Goal: Task Accomplishment & Management: Manage account settings

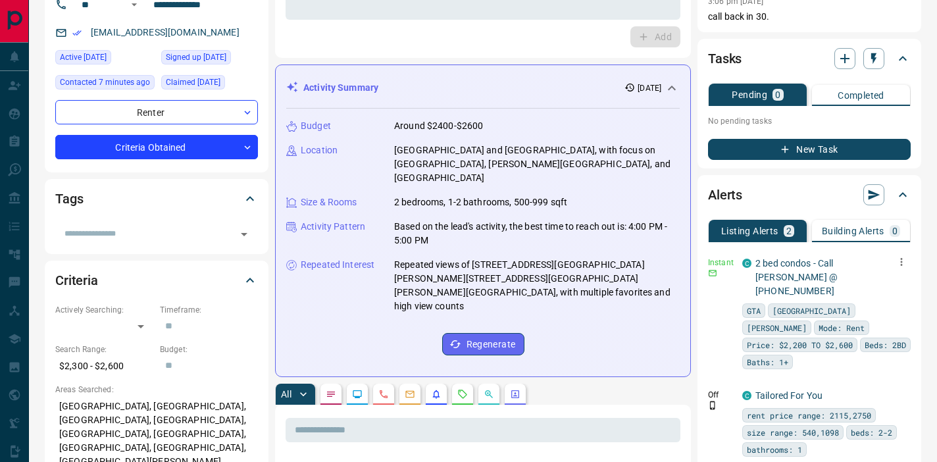
scroll to position [117, 0]
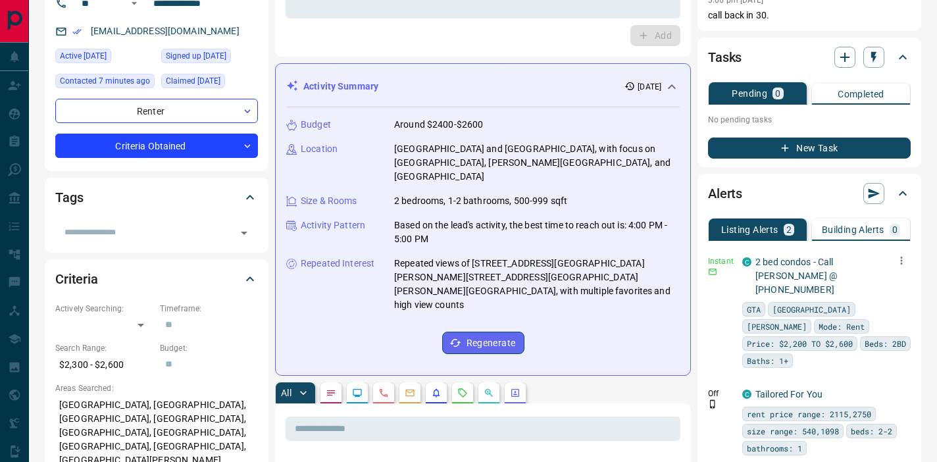
click at [903, 257] on icon "button" at bounding box center [902, 261] width 12 height 12
click at [884, 283] on li "Send" at bounding box center [881, 285] width 58 height 21
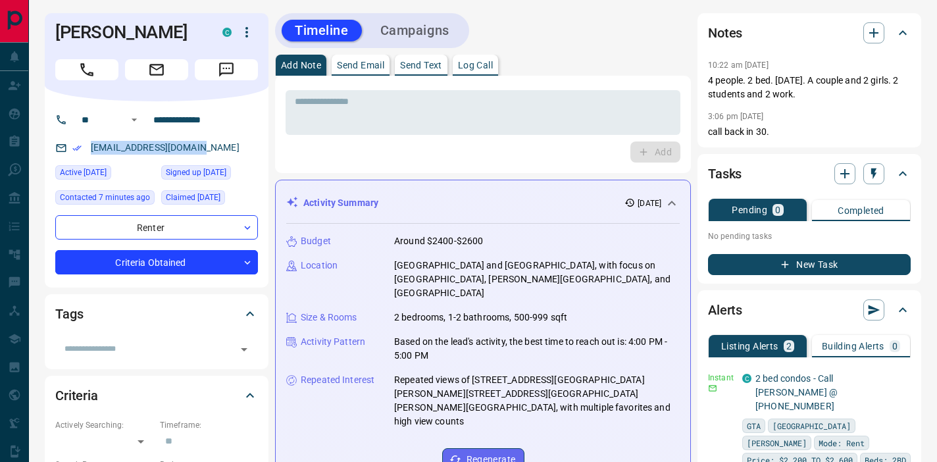
drag, startPoint x: 207, startPoint y: 147, endPoint x: 86, endPoint y: 145, distance: 121.1
click at [86, 145] on div "poteromita07@gmail.com" at bounding box center [156, 148] width 203 height 22
copy link "poteromita07@gmail.com"
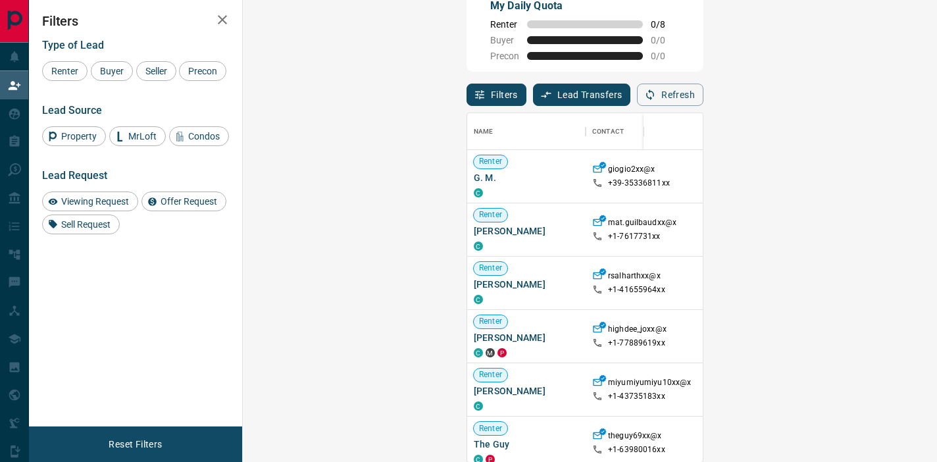
scroll to position [348, 666]
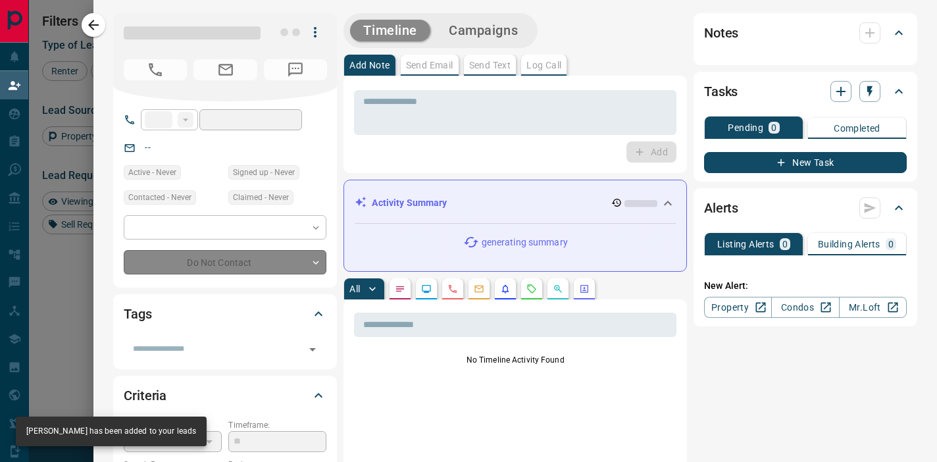
type input "**"
type input "**********"
type input "**"
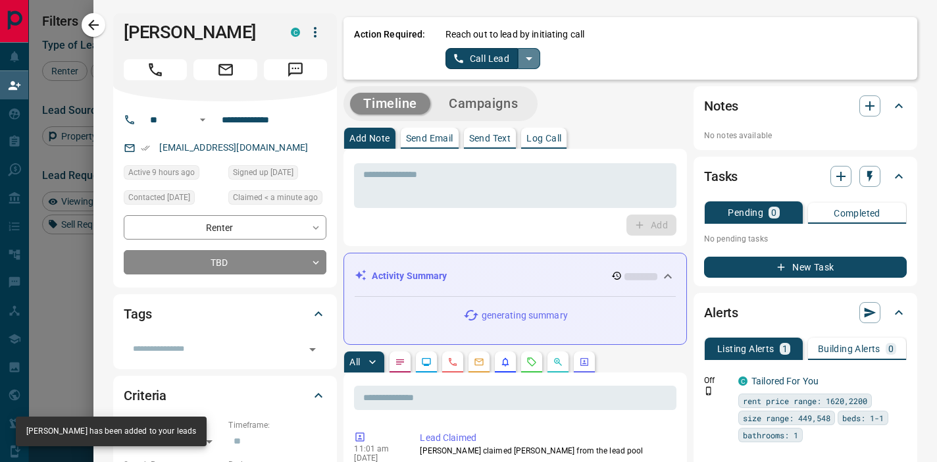
click at [529, 55] on icon "split button" at bounding box center [529, 59] width 16 height 16
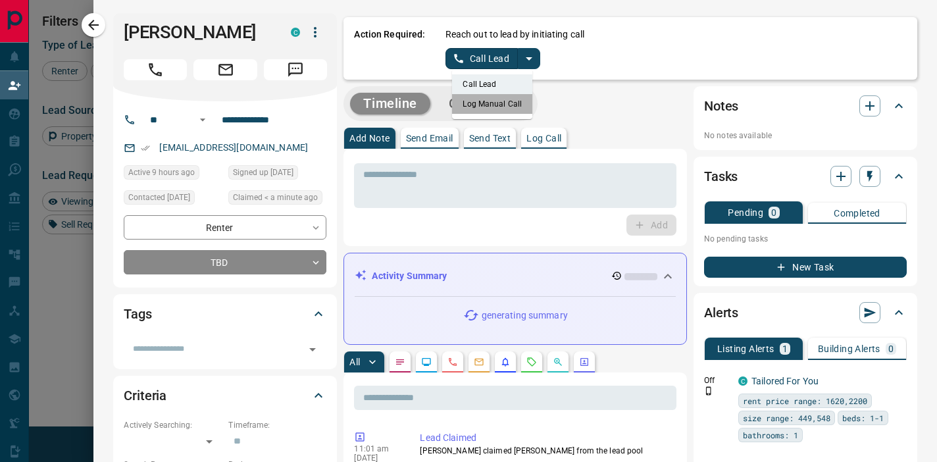
click at [494, 105] on li "Log Manual Call" at bounding box center [492, 104] width 80 height 20
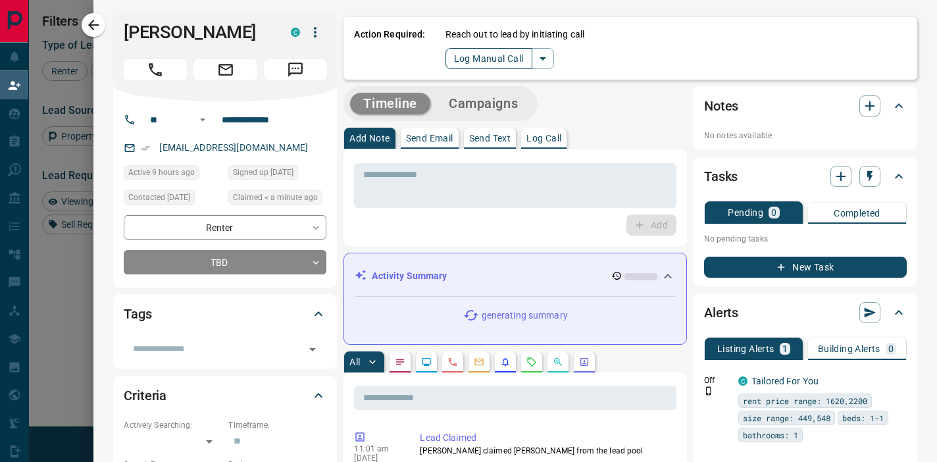
click at [493, 53] on button "Log Manual Call" at bounding box center [489, 58] width 87 height 21
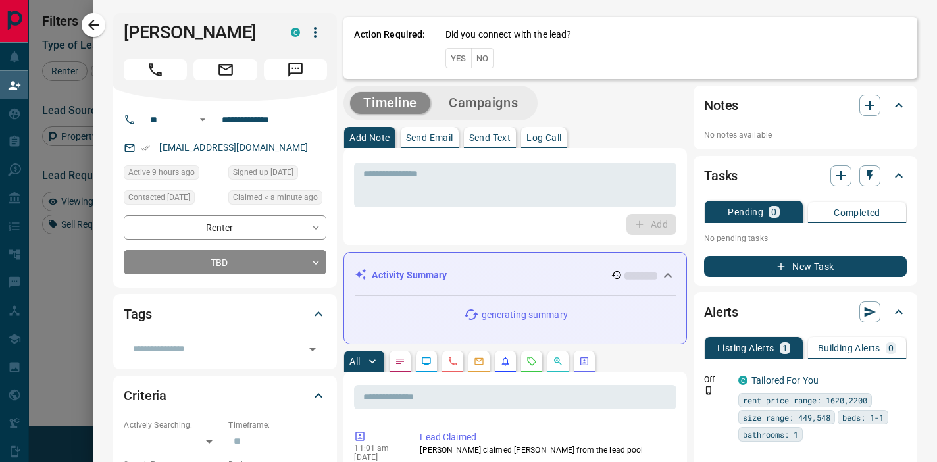
click at [488, 57] on button "No" at bounding box center [482, 58] width 23 height 20
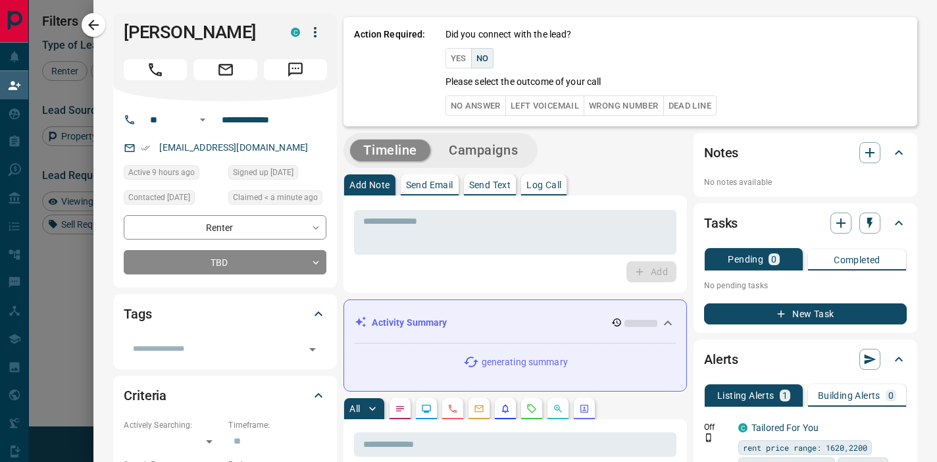
click at [471, 101] on button "No Answer" at bounding box center [476, 105] width 61 height 20
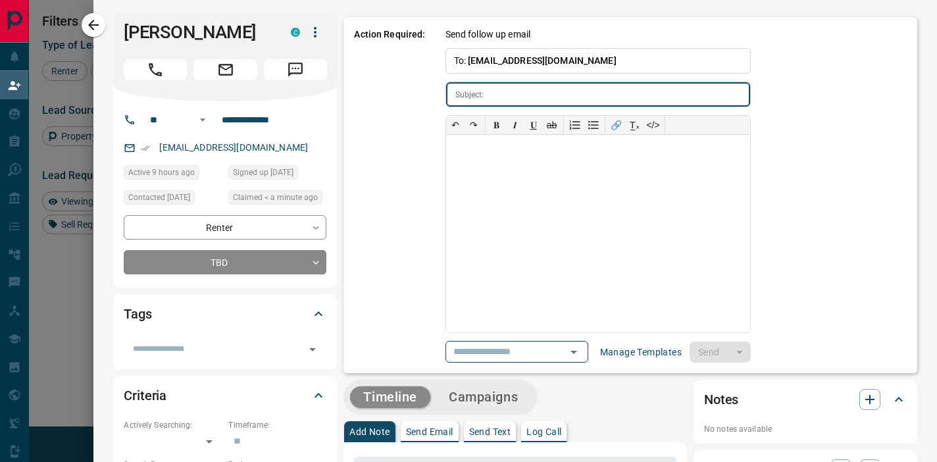
type input "**********"
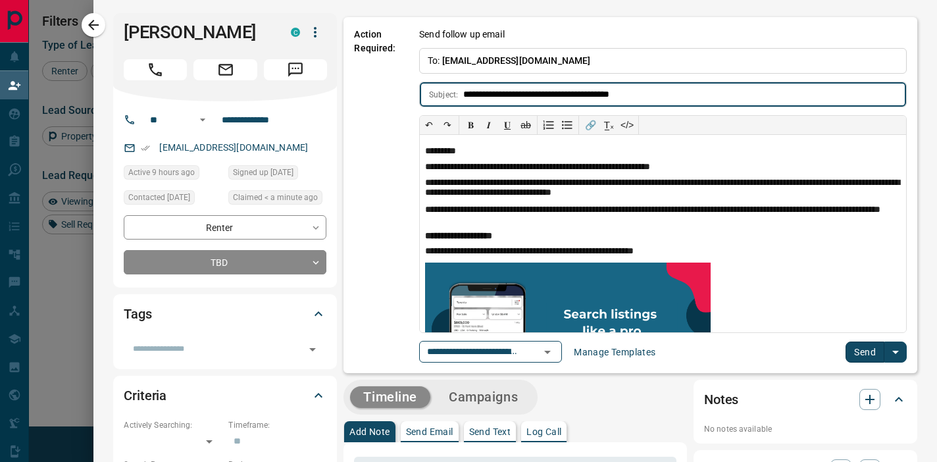
click at [868, 350] on button "Send" at bounding box center [865, 352] width 39 height 21
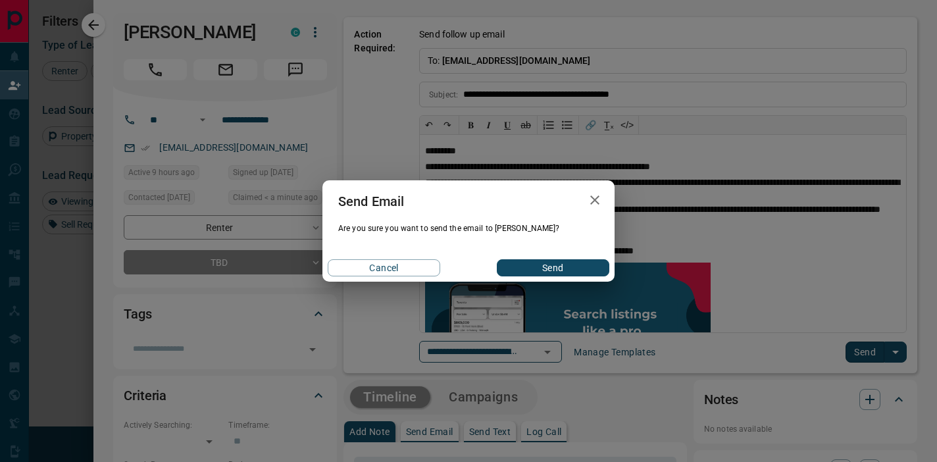
click at [587, 266] on button "Send" at bounding box center [553, 267] width 113 height 17
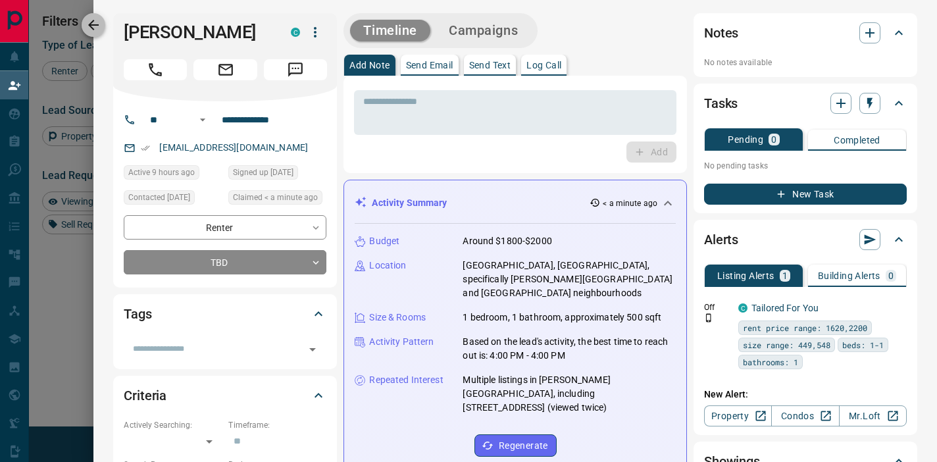
click at [95, 26] on icon "button" at bounding box center [94, 25] width 16 height 16
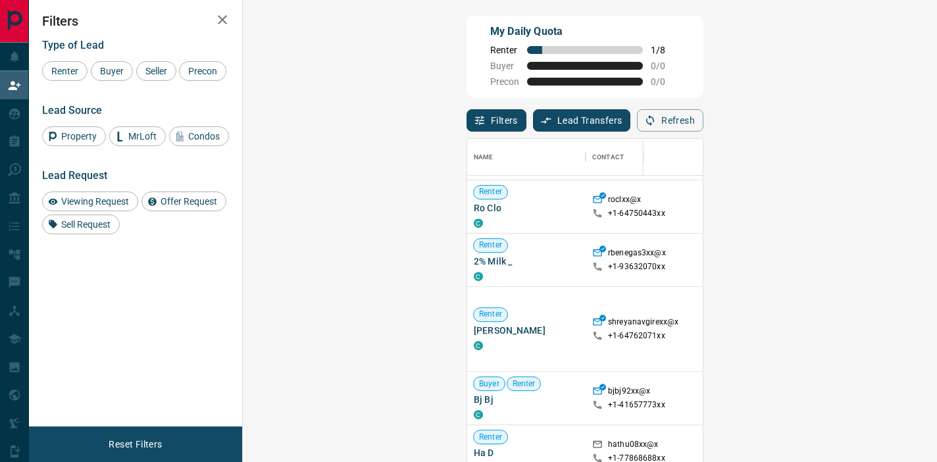
scroll to position [965, 0]
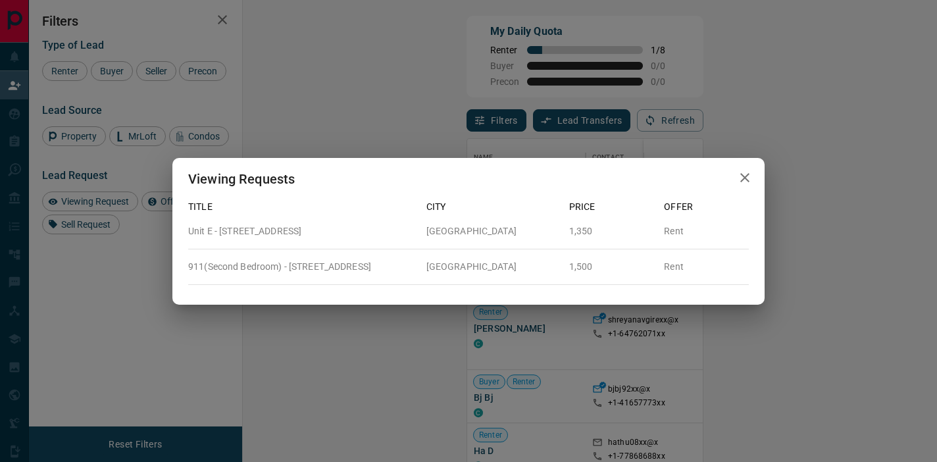
click at [749, 177] on icon "button" at bounding box center [745, 178] width 16 height 16
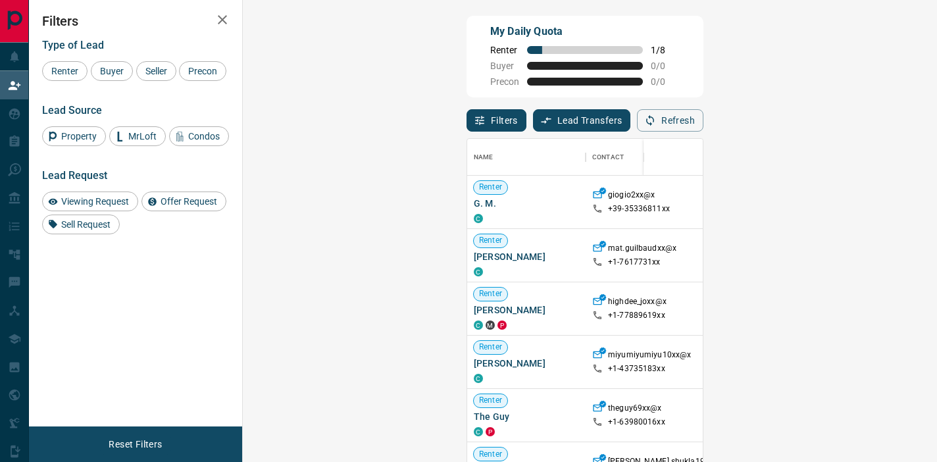
scroll to position [348, 666]
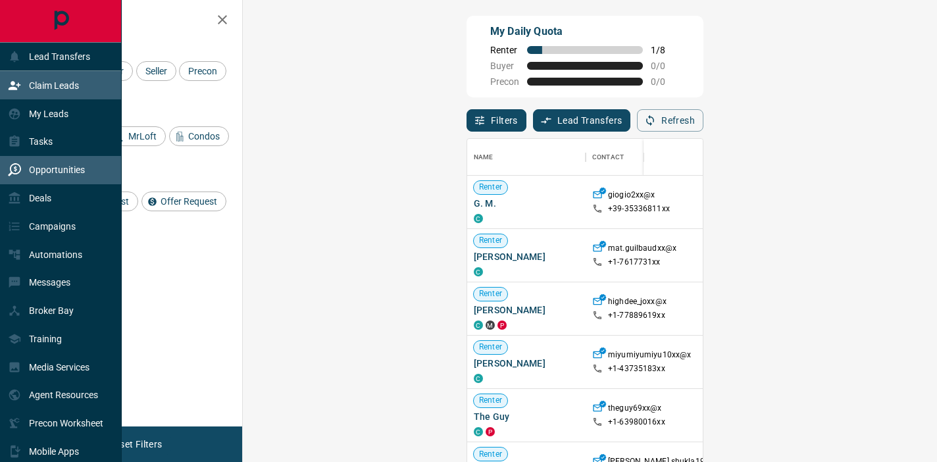
click at [55, 165] on p "Opportunities" at bounding box center [57, 170] width 56 height 11
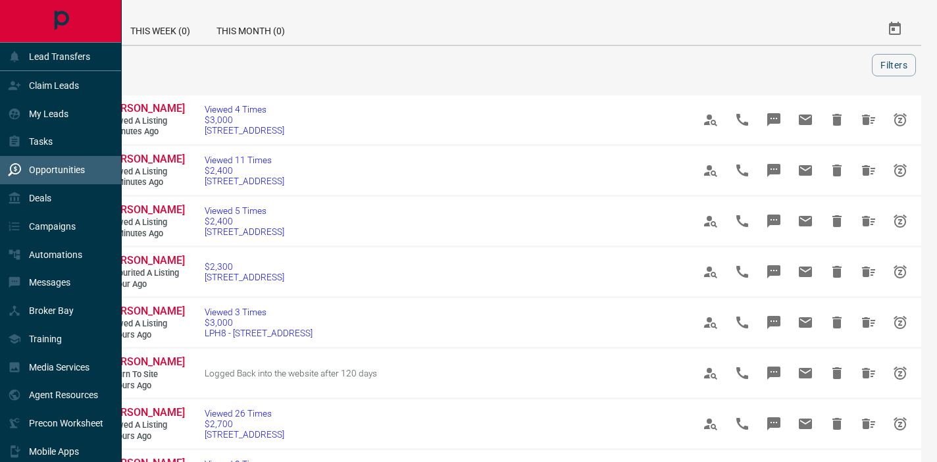
click at [47, 165] on p "Opportunities" at bounding box center [57, 170] width 56 height 11
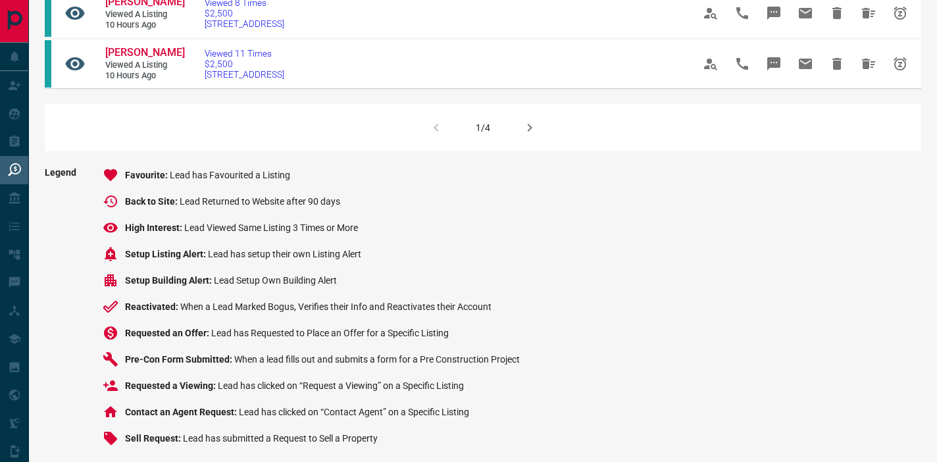
scroll to position [1021, 0]
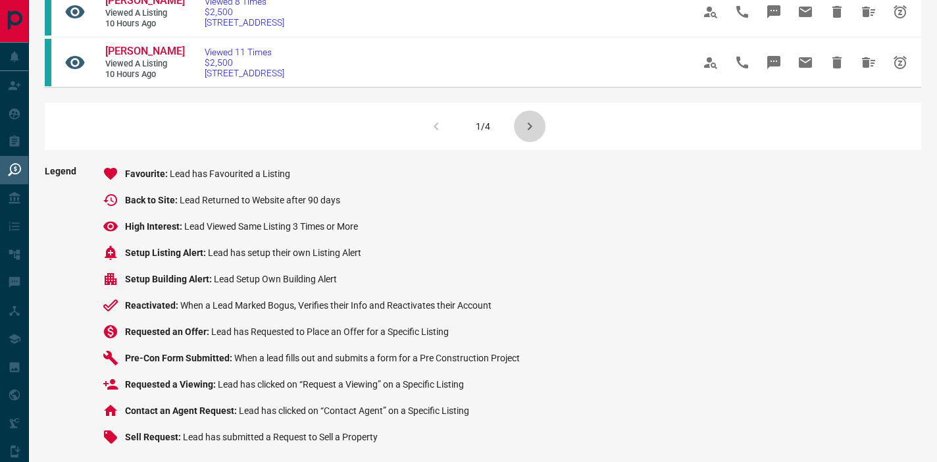
click at [523, 122] on icon "button" at bounding box center [530, 126] width 16 height 16
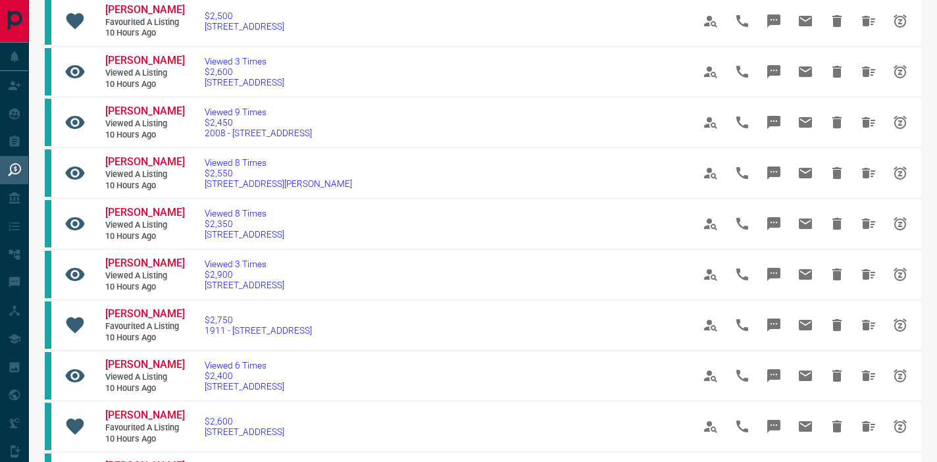
scroll to position [0, 0]
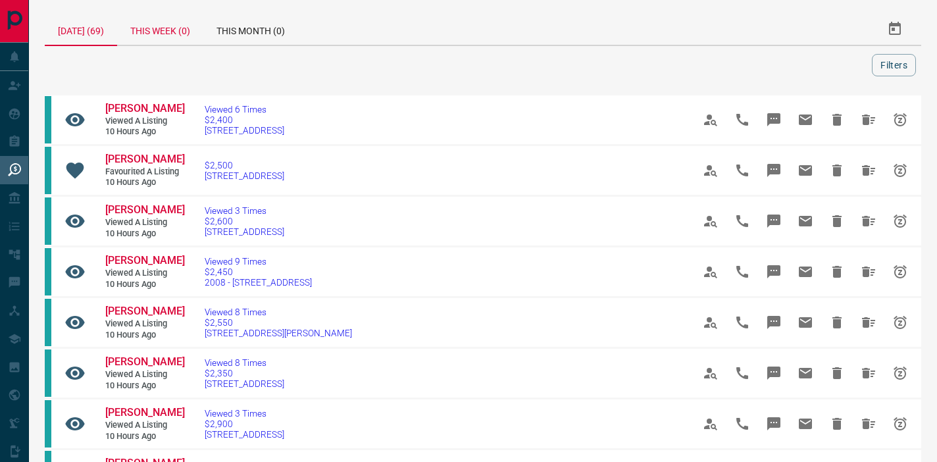
click at [167, 19] on div "This Week (0)" at bounding box center [160, 29] width 86 height 32
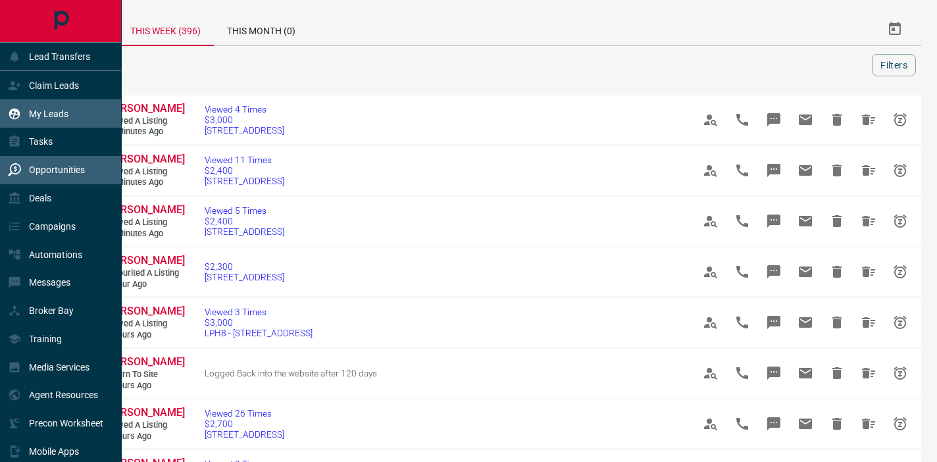
click at [37, 118] on p "My Leads" at bounding box center [48, 114] width 39 height 11
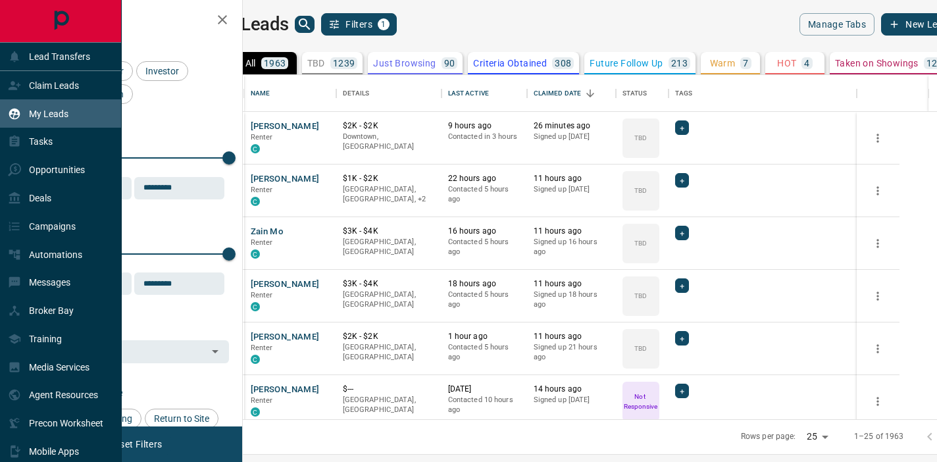
scroll to position [344, 689]
click at [59, 81] on p "Claim Leads" at bounding box center [54, 85] width 50 height 11
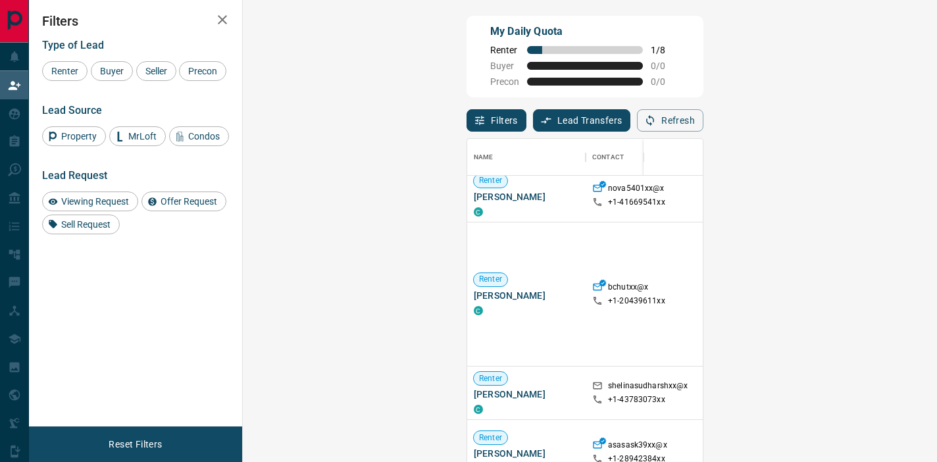
scroll to position [438, 0]
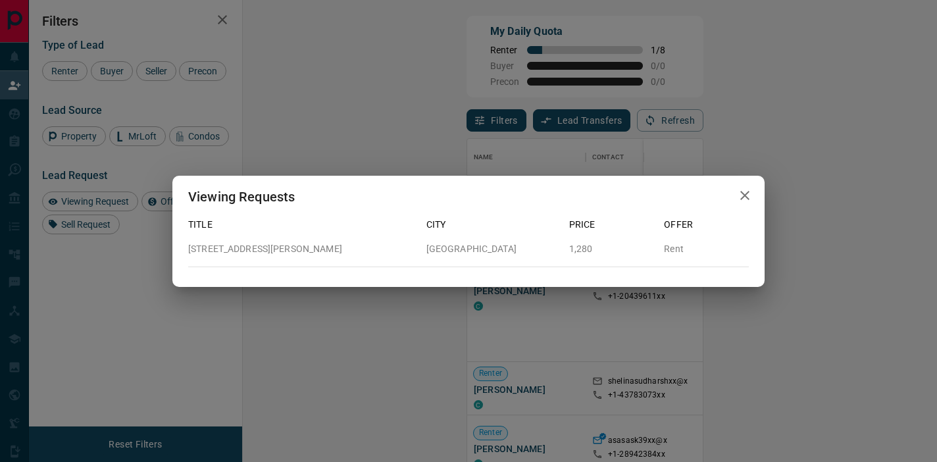
click at [748, 197] on icon "button" at bounding box center [745, 196] width 16 height 16
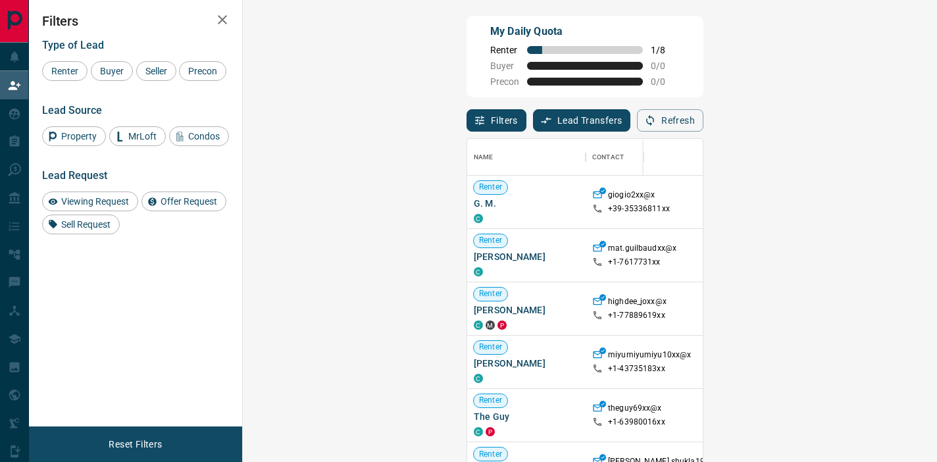
scroll to position [348, 666]
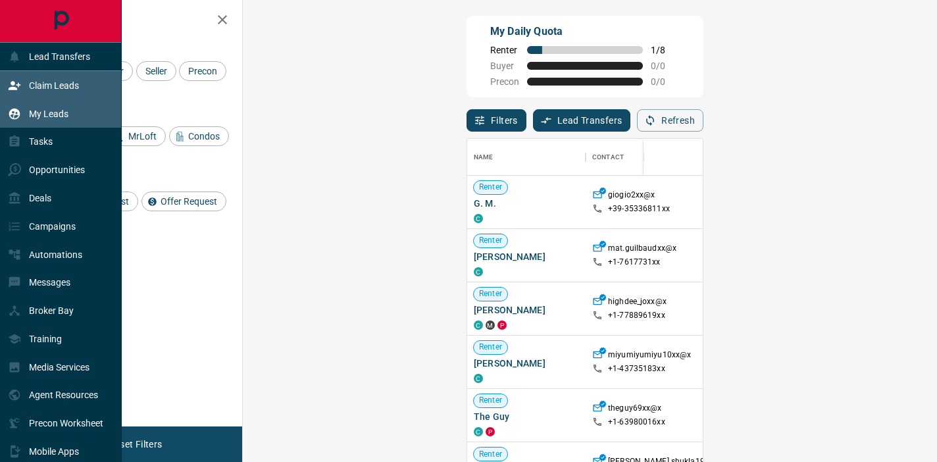
click at [43, 114] on p "My Leads" at bounding box center [48, 114] width 39 height 11
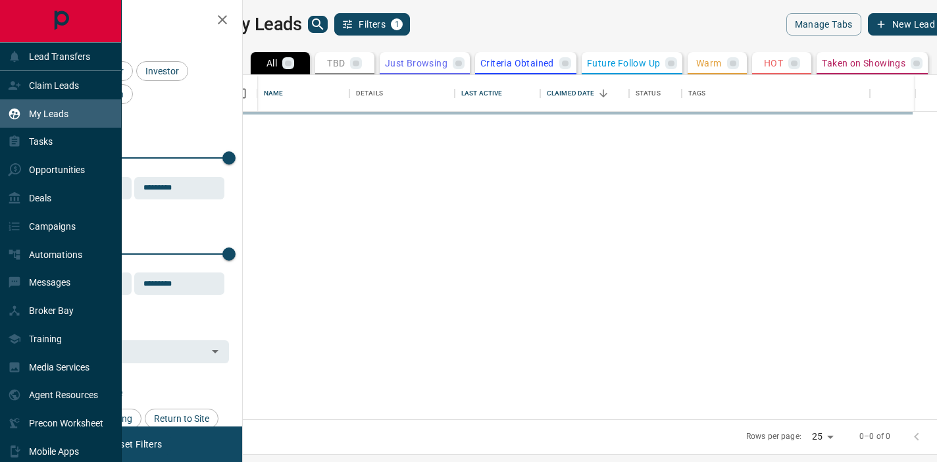
scroll to position [344, 689]
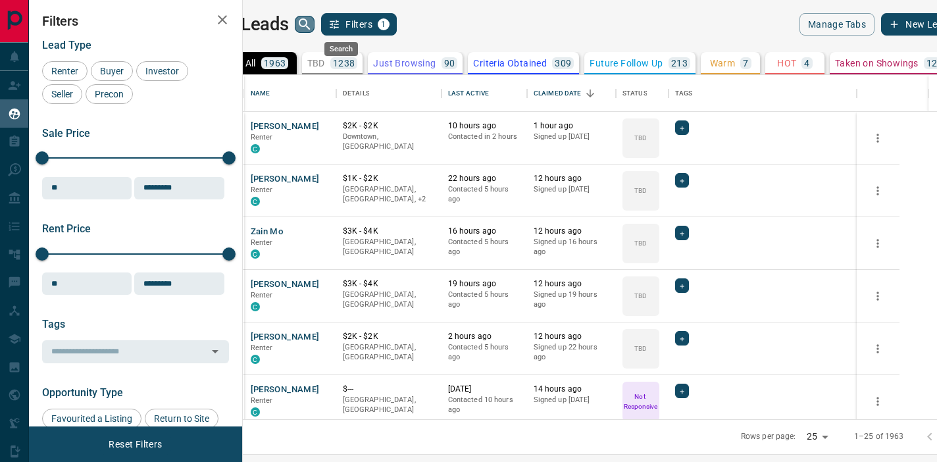
click at [313, 26] on icon "search button" at bounding box center [305, 24] width 16 height 16
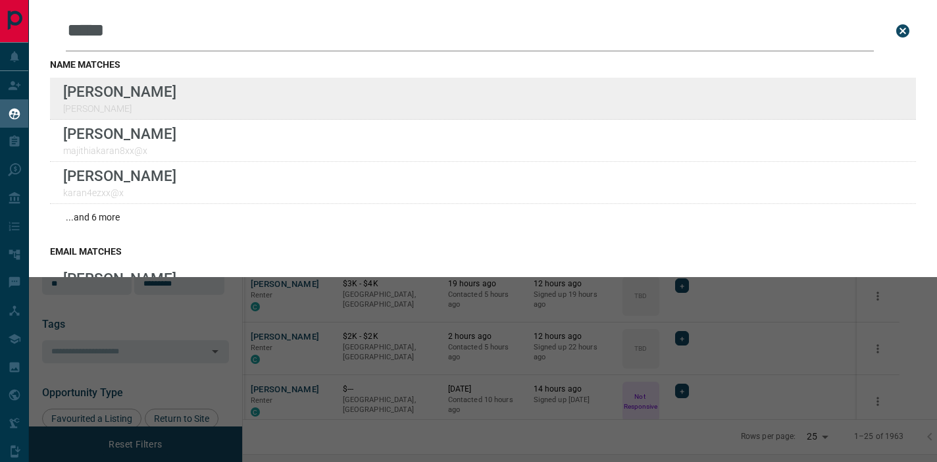
type input "*****"
click at [0, 0] on div "Lead Transfers Claim Leads My Leads Tasks Opportunities Deals Campaigns Automat…" at bounding box center [468, 223] width 937 height 446
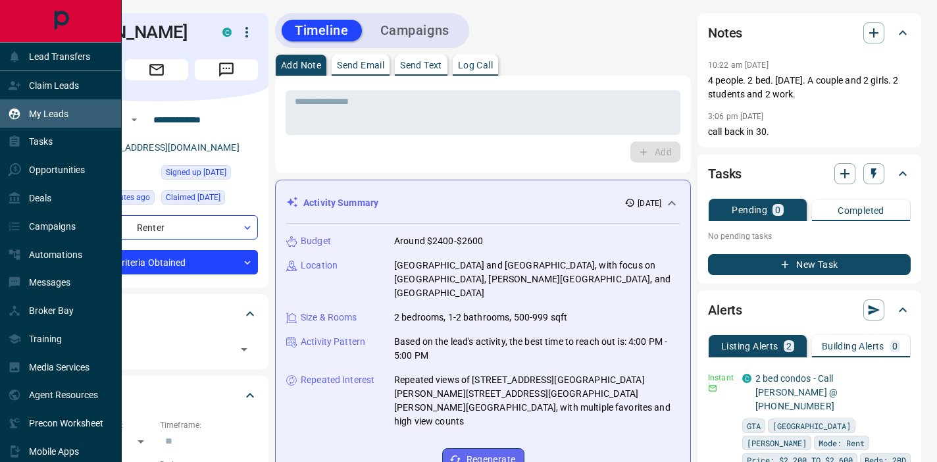
click at [19, 121] on div "My Leads" at bounding box center [38, 114] width 61 height 22
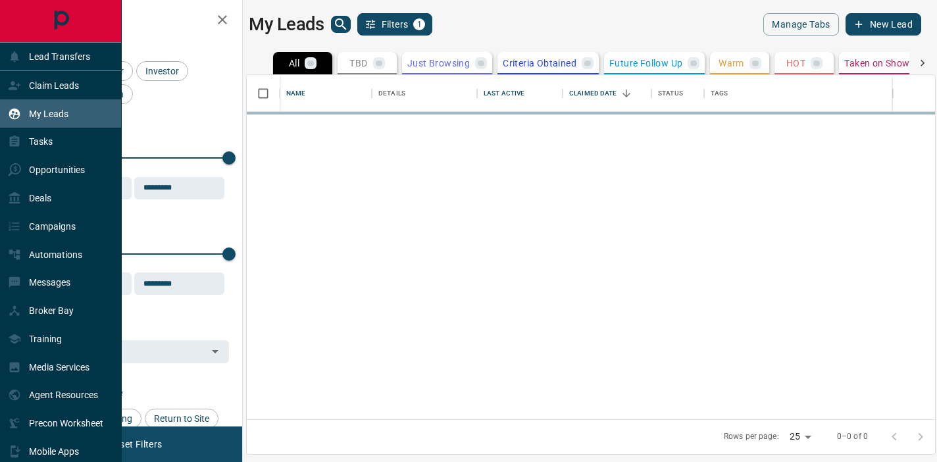
scroll to position [344, 689]
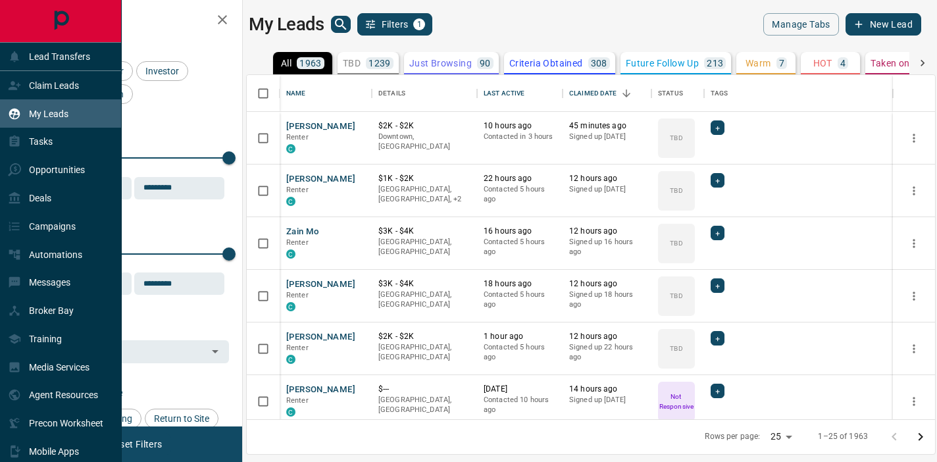
click at [21, 119] on div "My Leads" at bounding box center [38, 114] width 61 height 22
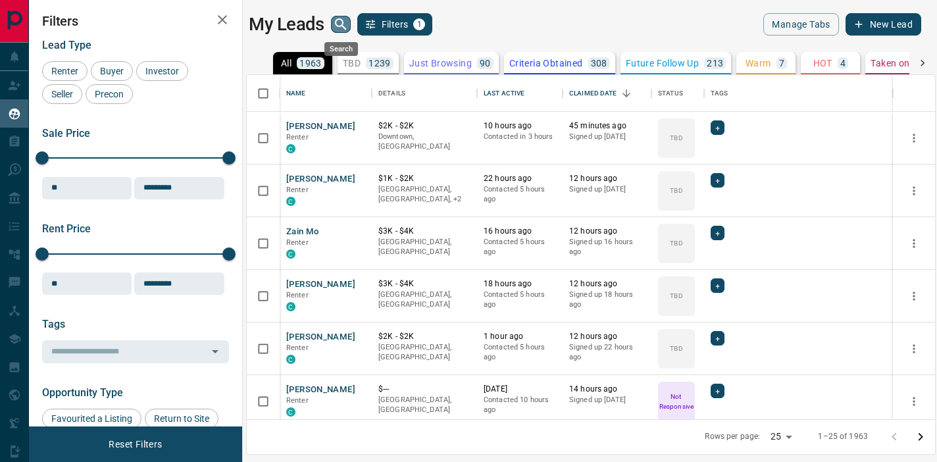
click at [343, 26] on icon "search button" at bounding box center [340, 23] width 11 height 11
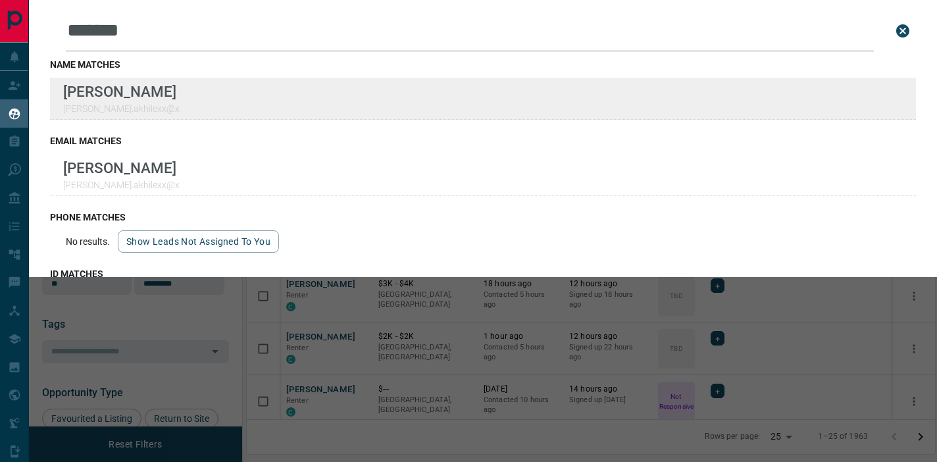
type input "*******"
click at [0, 0] on div "Lead Transfers Claim Leads My Leads Tasks Opportunities Deals Campaigns Automat…" at bounding box center [468, 223] width 937 height 446
